Goal: Task Accomplishment & Management: Complete application form

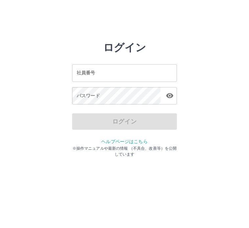
scroll to position [0, 0]
click at [86, 76] on input "社員番号" at bounding box center [124, 72] width 105 height 17
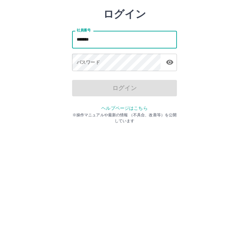
type input "*******"
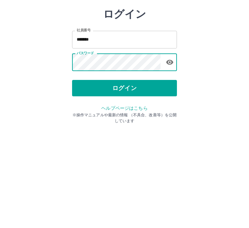
click at [137, 114] on button "ログイン" at bounding box center [124, 122] width 105 height 16
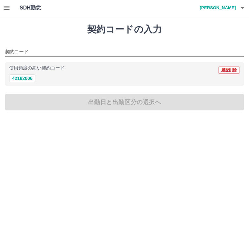
click at [25, 79] on button "42182006" at bounding box center [22, 79] width 26 height 8
type input "********"
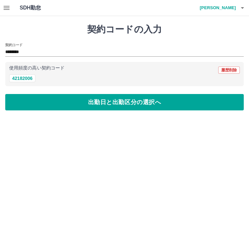
click at [137, 104] on button "出勤日と出勤区分の選択へ" at bounding box center [124, 102] width 239 height 16
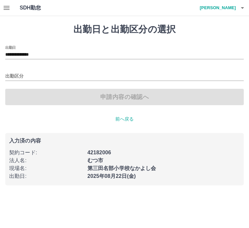
click at [14, 74] on input "出勤区分" at bounding box center [124, 77] width 239 height 8
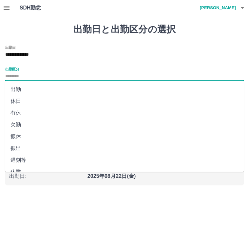
click at [16, 89] on li "出勤" at bounding box center [124, 90] width 239 height 12
type input "**"
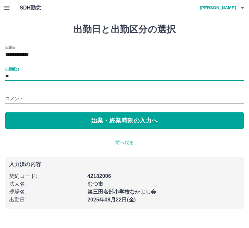
click at [144, 121] on button "始業・終業時刻の入力へ" at bounding box center [124, 121] width 239 height 16
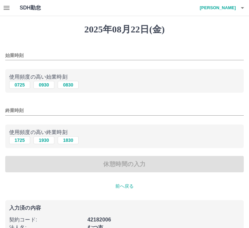
click at [69, 86] on button "0830" at bounding box center [68, 85] width 21 height 8
type input "****"
click at [75, 141] on button "1830" at bounding box center [68, 141] width 21 height 8
type input "****"
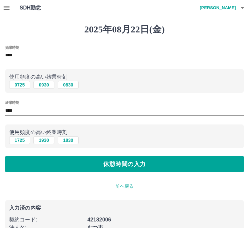
click at [133, 166] on button "休憩時間の入力" at bounding box center [124, 164] width 239 height 16
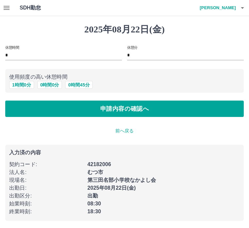
click at [21, 82] on button "1 時間 0 分" at bounding box center [21, 85] width 25 height 8
type input "*"
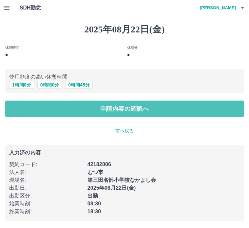
click at [138, 109] on button "申請内容の確認へ" at bounding box center [124, 109] width 239 height 16
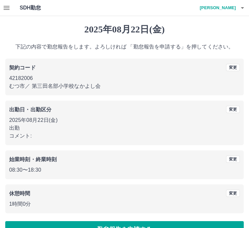
scroll to position [17, 0]
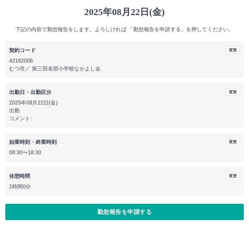
click at [129, 212] on button "勤怠報告を申請する" at bounding box center [124, 212] width 239 height 16
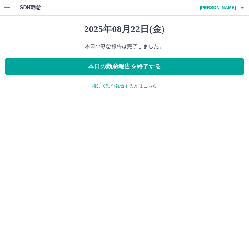
click at [235, 9] on h4 "住吉　宏子" at bounding box center [216, 8] width 39 height 16
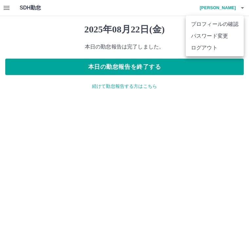
click at [220, 112] on div at bounding box center [124, 114] width 249 height 228
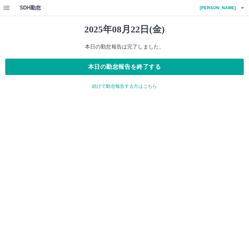
click at [8, 5] on icon "button" at bounding box center [7, 8] width 8 height 8
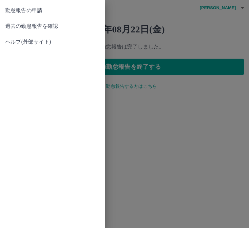
click at [51, 25] on span "過去の勤怠報告を確認" at bounding box center [52, 26] width 95 height 8
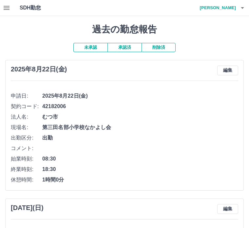
click at [231, 7] on h4 "住吉　宏子" at bounding box center [216, 8] width 39 height 16
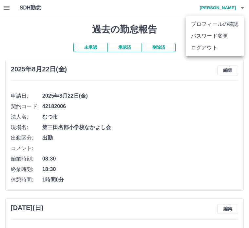
click at [206, 46] on li "ログアウト" at bounding box center [215, 48] width 58 height 12
